Goal: Task Accomplishment & Management: Complete application form

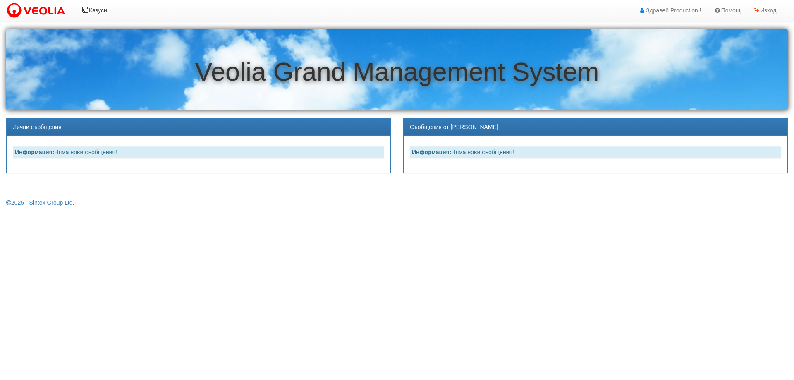
click at [96, 7] on link "Казуси" at bounding box center [94, 10] width 38 height 21
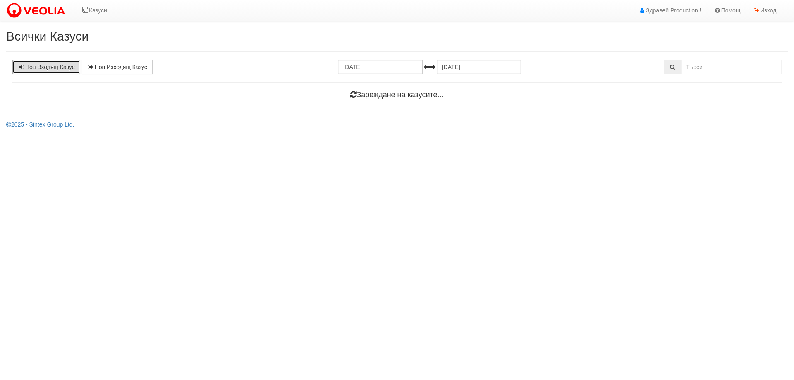
click at [67, 66] on link "Нов Входящ Казус" at bounding box center [46, 67] width 68 height 14
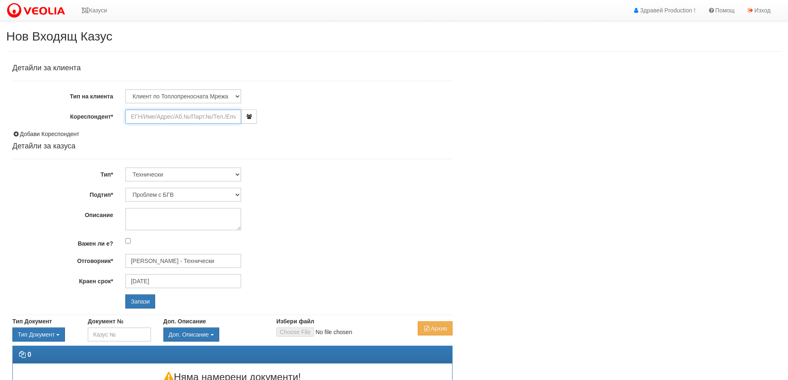
click at [139, 115] on input "Кореспондент*" at bounding box center [183, 117] width 116 height 14
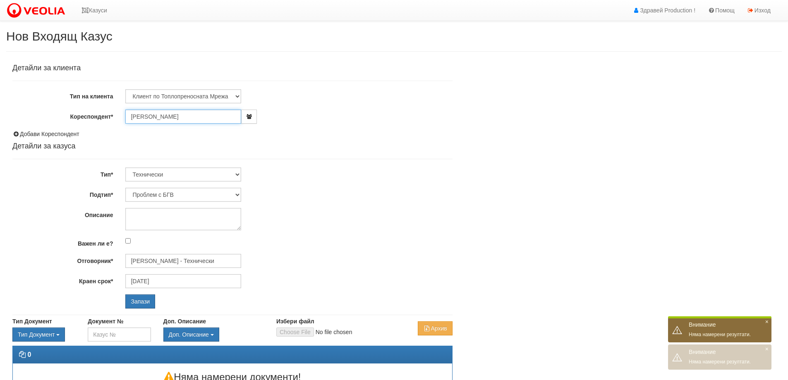
type input "[PERSON_NAME]"
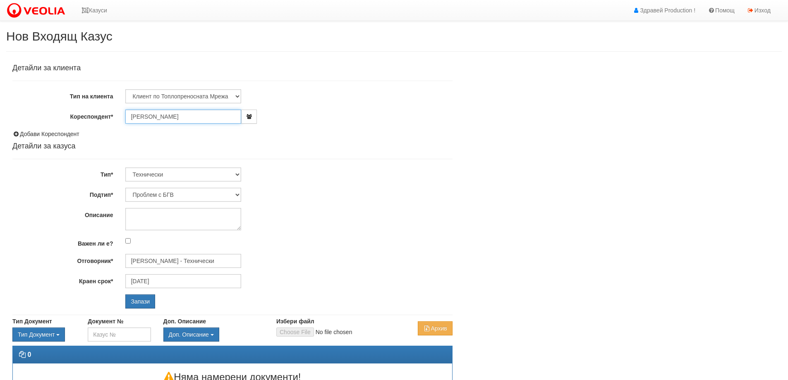
click at [174, 117] on input "[PERSON_NAME]" at bounding box center [183, 117] width 116 height 14
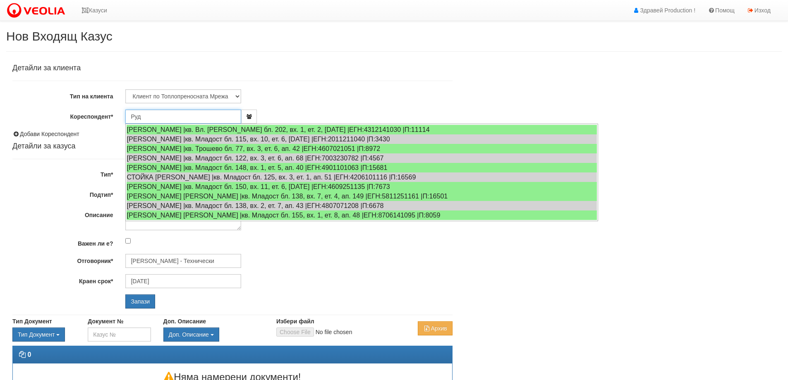
type input "Руди"
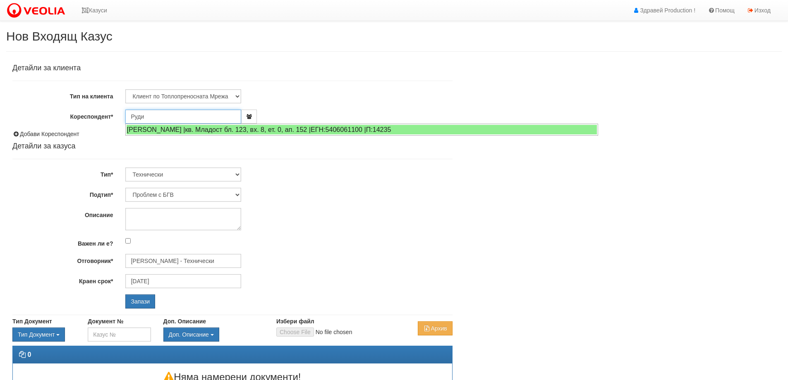
click at [151, 114] on input "Руди" at bounding box center [183, 117] width 116 height 14
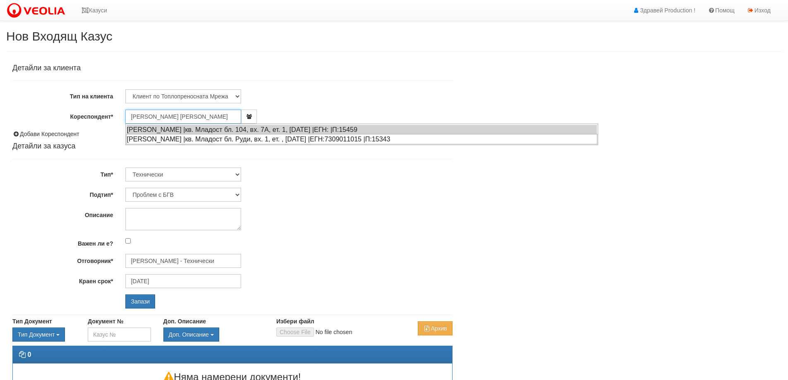
click at [190, 140] on div "КАТЯ ЙОРДАНОВА ГАНЕВА |кв. Младост бл. Руди, вх. 1, ет. , ап. 10 |ЕГН:730901101…" at bounding box center [361, 139] width 471 height 10
type input "[PERSON_NAME]"
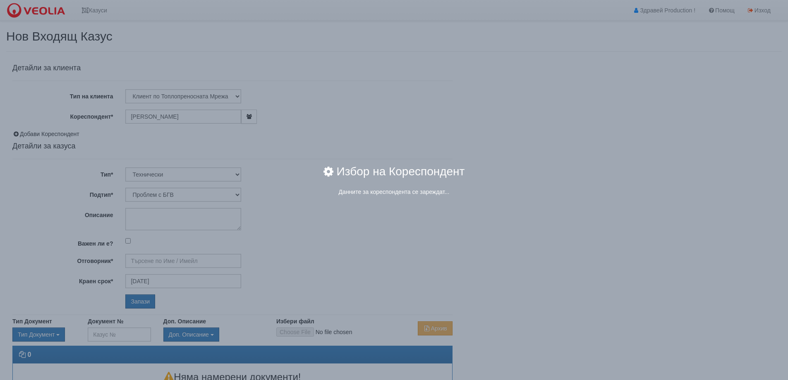
type input "[PERSON_NAME] - Технически"
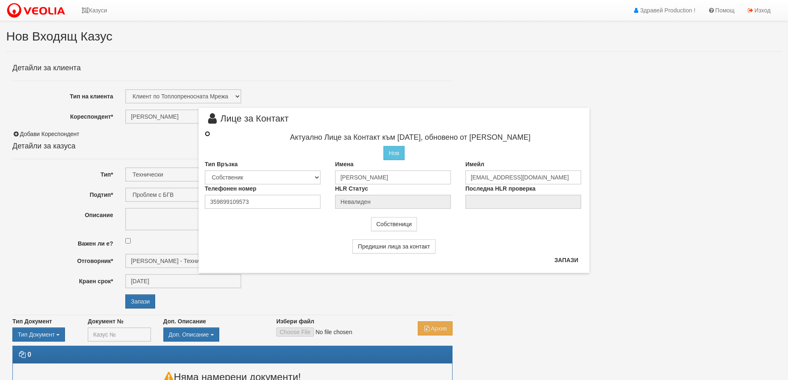
click at [208, 135] on input "radio" at bounding box center [207, 133] width 5 height 5
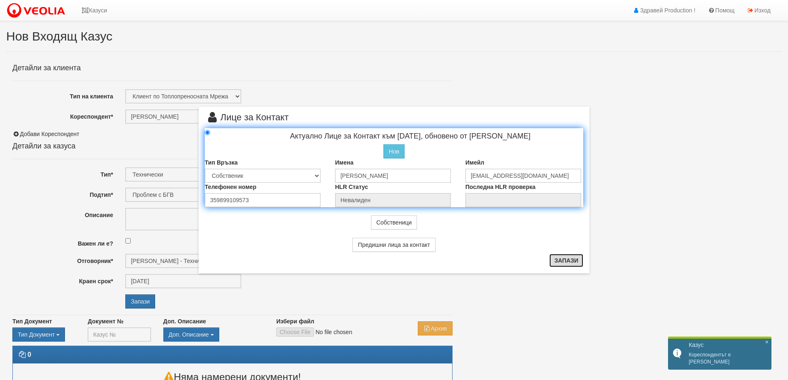
click at [573, 262] on button "Запази" at bounding box center [566, 260] width 34 height 13
radio input "true"
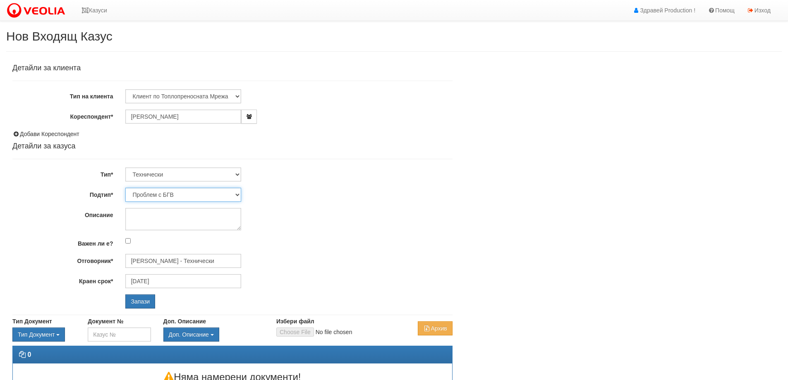
click at [237, 194] on select "Проблем с БГВ Теч ВОИ Теч БГВ Теч в АС Теч от водомер Проблем в АС Интервенция …" at bounding box center [183, 195] width 116 height 14
select select "Теч БГВ"
click at [125, 188] on select "Проблем с БГВ Теч ВОИ Теч БГВ Теч в АС Теч от водомер Проблем в АС Интервенция …" at bounding box center [183, 195] width 116 height 14
type input "[DATE]"
type input "[PERSON_NAME] - Технически"
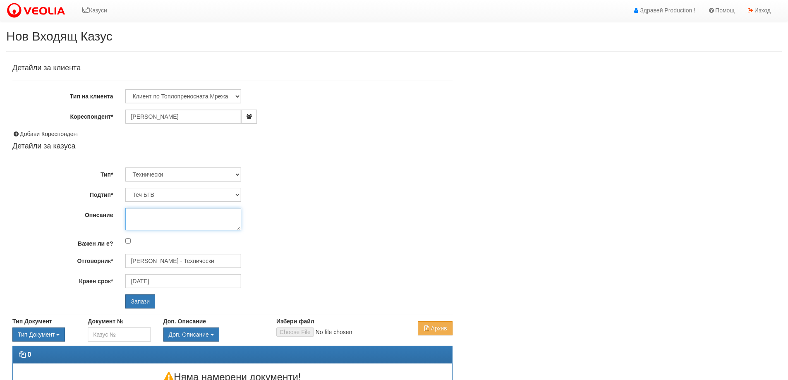
click at [136, 213] on textarea "Описание" at bounding box center [183, 219] width 116 height 22
type textarea "Теч преди АС"
click at [143, 300] on input "Запази" at bounding box center [140, 301] width 30 height 14
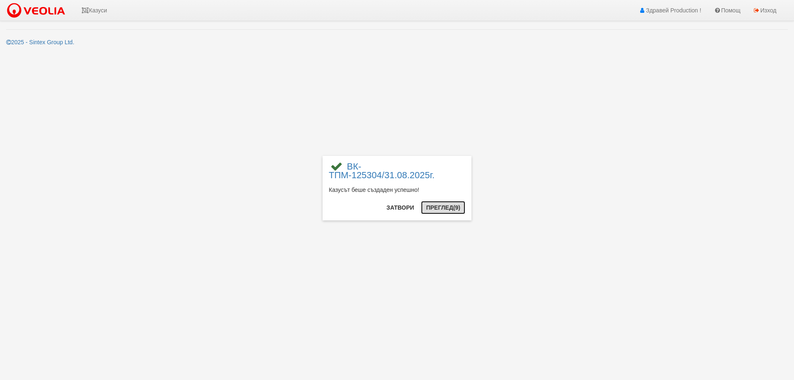
click at [439, 207] on button "Преглед (9)" at bounding box center [443, 207] width 44 height 13
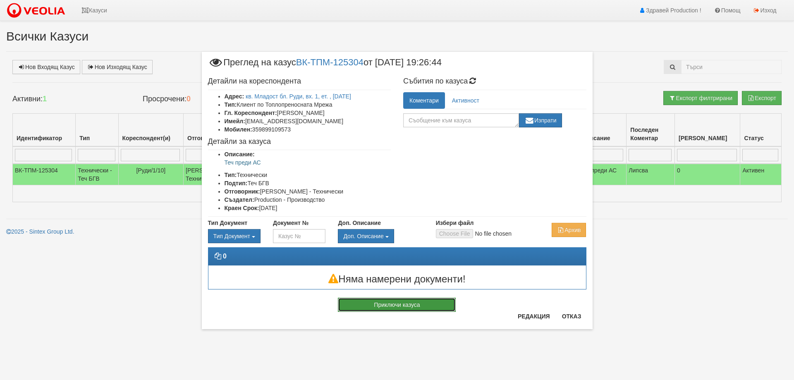
click at [373, 303] on button "Приключи казуса" at bounding box center [397, 305] width 118 height 14
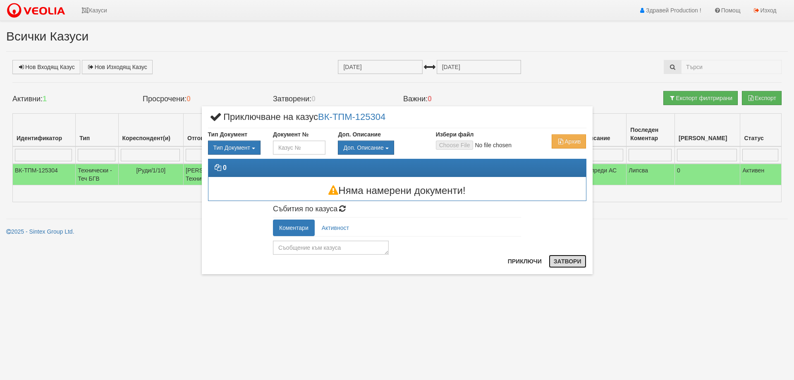
click at [575, 261] on button "Затвори" at bounding box center [568, 261] width 38 height 13
